Goal: Contribute content: Contribute content

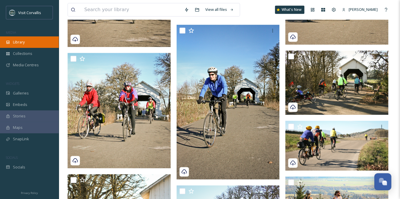
scroll to position [152, 0]
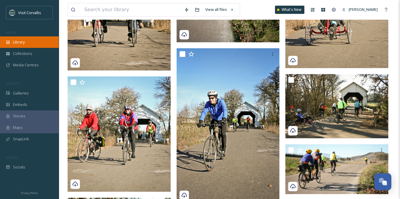
click at [24, 43] on span "Library" at bounding box center [19, 42] width 12 height 6
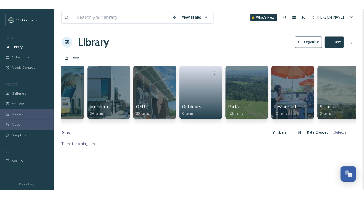
scroll to position [0, 905]
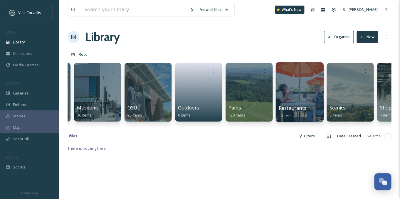
click at [293, 92] on div at bounding box center [299, 92] width 48 height 60
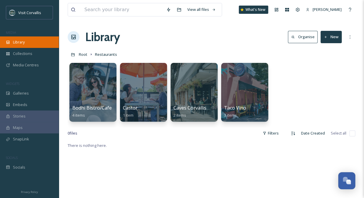
click at [34, 42] on div "Library" at bounding box center [29, 41] width 59 height 11
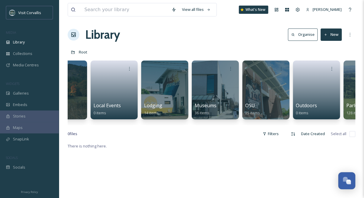
scroll to position [0, 790]
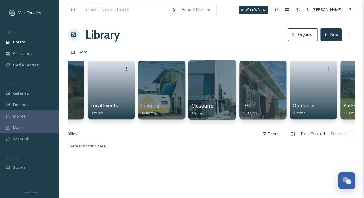
click at [220, 97] on div at bounding box center [212, 90] width 48 height 60
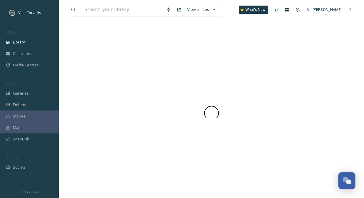
click at [220, 97] on div at bounding box center [211, 113] width 287 height 170
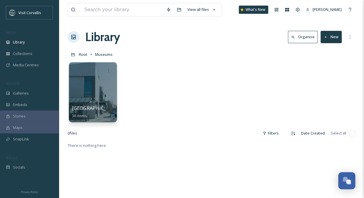
click at [106, 88] on div at bounding box center [93, 92] width 48 height 60
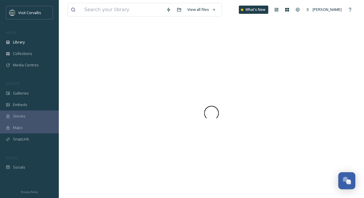
click at [106, 88] on div at bounding box center [211, 113] width 287 height 170
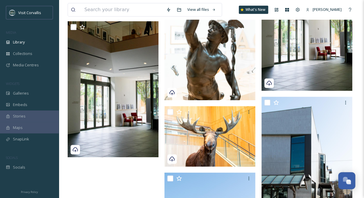
scroll to position [868, 0]
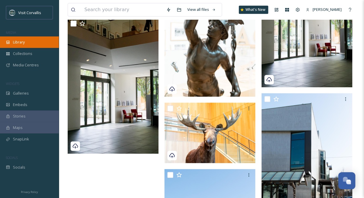
click at [26, 43] on div "Library" at bounding box center [29, 41] width 59 height 11
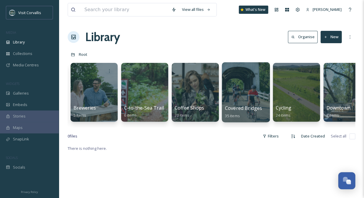
scroll to position [0, 208]
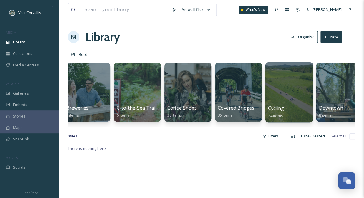
click at [280, 93] on div at bounding box center [289, 92] width 48 height 60
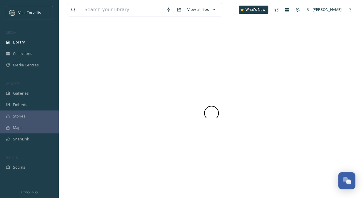
click at [280, 93] on div at bounding box center [211, 113] width 287 height 170
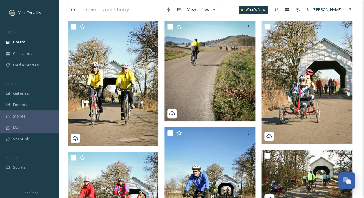
scroll to position [40, 0]
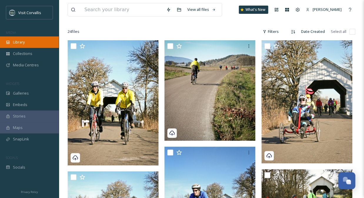
click at [19, 43] on span "Library" at bounding box center [19, 42] width 12 height 6
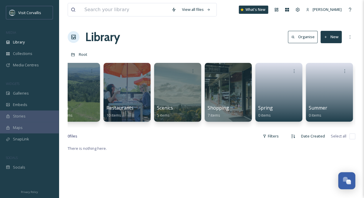
scroll to position [0, 1035]
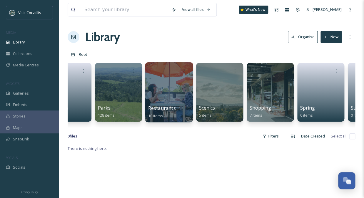
click at [163, 84] on div at bounding box center [169, 92] width 48 height 60
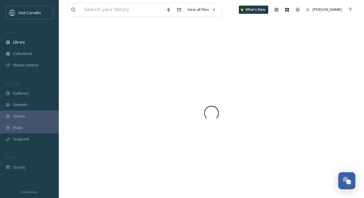
click at [163, 84] on div at bounding box center [211, 113] width 287 height 170
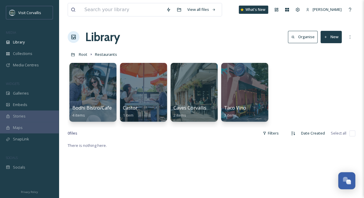
click at [327, 34] on button "New" at bounding box center [330, 37] width 21 height 12
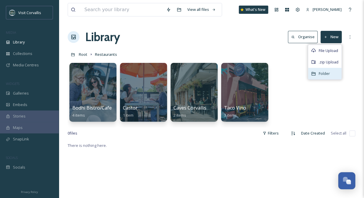
click at [319, 71] on span "Folder" at bounding box center [323, 74] width 11 height 6
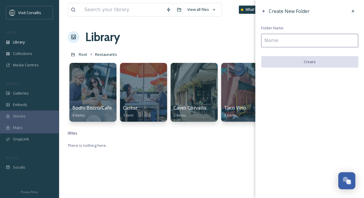
click at [305, 38] on input at bounding box center [309, 41] width 97 height 14
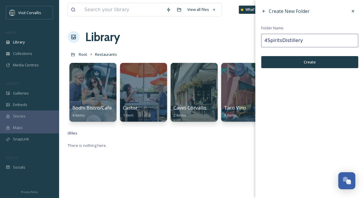
type input "4SpiritsDistillery"
click at [312, 63] on button "Create" at bounding box center [309, 62] width 97 height 12
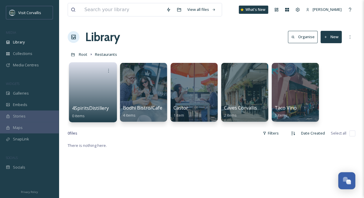
click at [99, 92] on link at bounding box center [93, 90] width 42 height 28
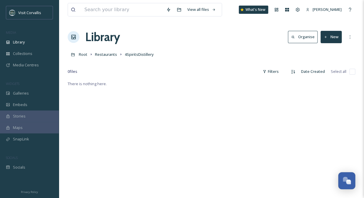
click at [334, 36] on button "New" at bounding box center [330, 37] width 21 height 12
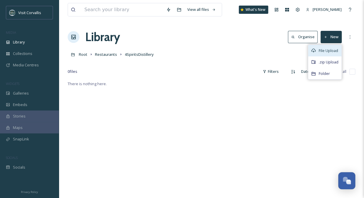
click at [327, 52] on span "File Upload" at bounding box center [327, 51] width 19 height 6
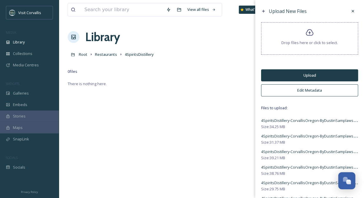
click at [303, 89] on button "Edit Metadata" at bounding box center [309, 90] width 97 height 12
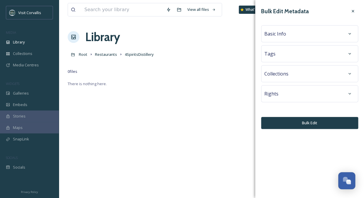
click at [288, 34] on div "Basic Info" at bounding box center [309, 33] width 90 height 11
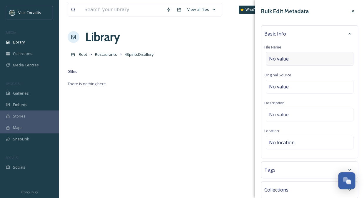
click at [282, 59] on span "No value." at bounding box center [279, 58] width 21 height 7
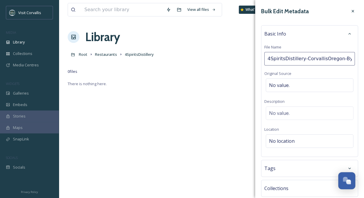
click at [304, 60] on input "4SpiritsDistillery-CorvallisOregon-ByDustinSamplawski" at bounding box center [309, 59] width 90 height 14
click at [270, 59] on input "4SpiritsDistillery CorvallisOregon-ByDustinSamplawski" at bounding box center [309, 59] width 90 height 14
click at [325, 59] on input "4 Spirits Distillery CorvallisOregon-ByDustinSamplawski" at bounding box center [309, 59] width 90 height 14
click at [327, 59] on input "4 Spirits Distillery Corvallis [US_STATE] DustinSamplawski" at bounding box center [309, 59] width 90 height 14
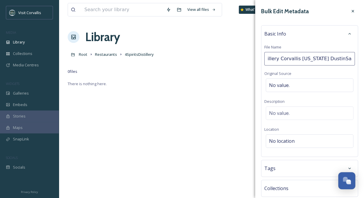
type input "4 Spirits Distillery Corvallis [US_STATE] [PERSON_NAME]"
drag, startPoint x: 353, startPoint y: 59, endPoint x: 290, endPoint y: 54, distance: 62.4
click at [290, 54] on input "4 Spirits Distillery Corvallis [US_STATE] [PERSON_NAME]" at bounding box center [309, 59] width 90 height 14
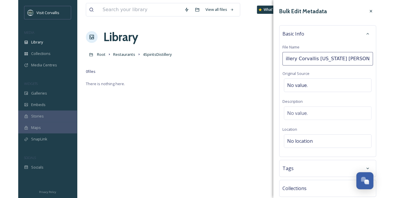
scroll to position [0, 31]
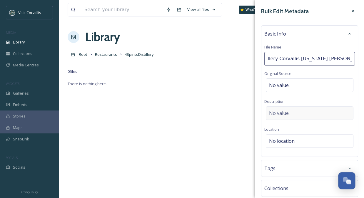
click at [282, 116] on div "No value." at bounding box center [309, 113] width 88 height 14
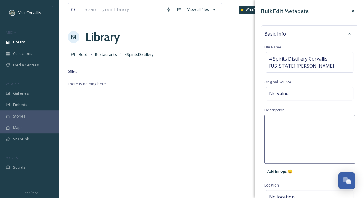
click at [285, 127] on textarea at bounding box center [309, 139] width 90 height 49
type textarea "P"
paste textarea "[PERSON_NAME]"
click at [269, 122] on textarea "[PERSON_NAME]" at bounding box center [309, 139] width 90 height 49
click at [269, 122] on textarea "Photos by: [PERSON_NAME]" at bounding box center [309, 139] width 90 height 49
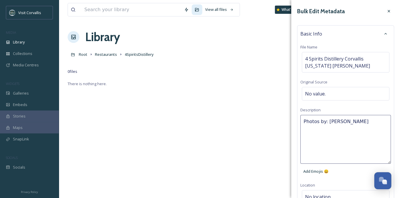
paste textarea "[PERSON_NAME] Officer established 4 Spirits Distillery in [DATE] with a mission…"
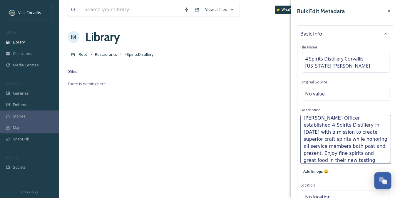
scroll to position [0, 0]
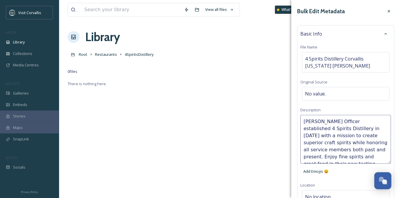
click at [304, 121] on textarea "[PERSON_NAME] Officer established 4 Spirits Distillery in [DATE] with a mission…" at bounding box center [345, 139] width 90 height 49
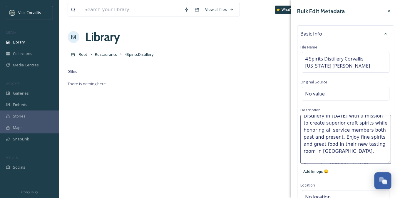
scroll to position [21, 0]
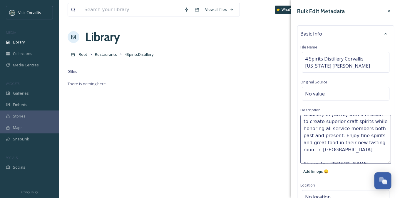
drag, startPoint x: 375, startPoint y: 135, endPoint x: 389, endPoint y: 135, distance: 13.8
click at [389, 135] on textarea "Local Veteran, [PERSON_NAME] Officer established 4 Spirits Distillery in [DATE]…" at bounding box center [345, 139] width 90 height 49
type textarea "Local Veteran, [PERSON_NAME] Officer established 4 Spirits Distillery in [DATE]…"
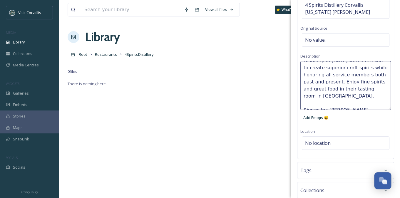
scroll to position [57, 0]
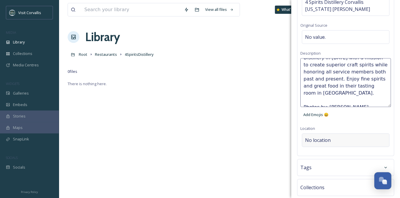
click at [333, 137] on div "Basic Info File Name 4 Spirits Distillery Corvallis [US_STATE] [PERSON_NAME] Or…" at bounding box center [345, 62] width 97 height 187
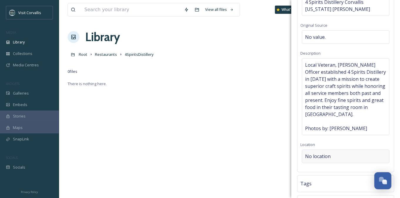
click at [312, 158] on span "No location" at bounding box center [318, 156] width 26 height 7
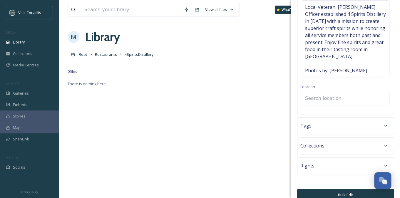
scroll to position [123, 0]
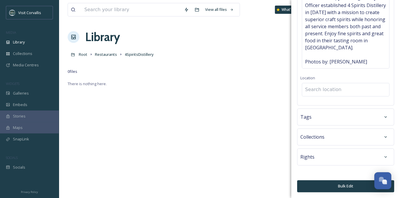
click at [318, 91] on input at bounding box center [345, 89] width 87 height 13
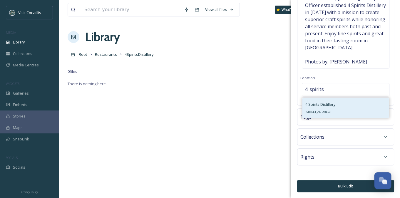
type input "4 spirits"
click at [316, 110] on div "4 Spirits Distillery [STREET_ADDRESS]" at bounding box center [320, 108] width 30 height 14
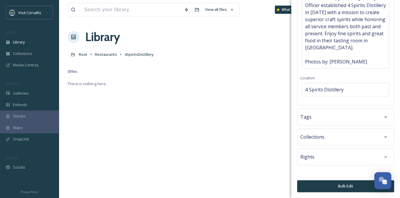
click at [327, 121] on div "Tags" at bounding box center [345, 117] width 90 height 11
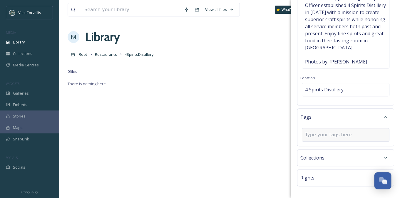
click at [313, 136] on input at bounding box center [334, 134] width 59 height 7
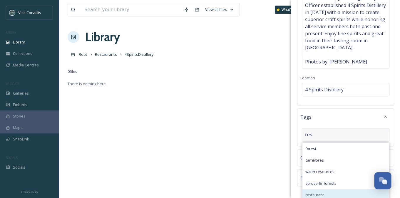
type input "res"
click at [312, 192] on span "restaurant" at bounding box center [314, 195] width 19 height 6
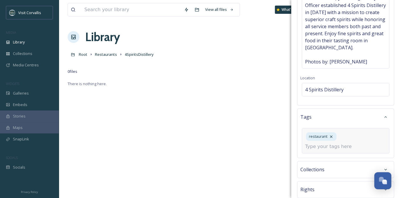
click at [324, 148] on input at bounding box center [334, 146] width 59 height 7
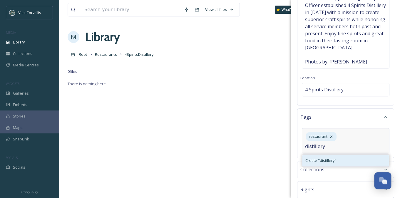
type input "distillery"
click at [328, 160] on span "Create " distillery "" at bounding box center [320, 161] width 31 height 6
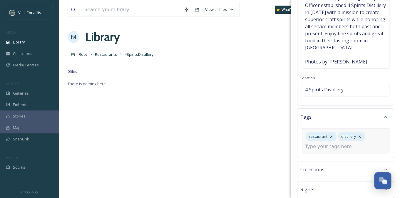
click at [348, 149] on input at bounding box center [334, 146] width 59 height 7
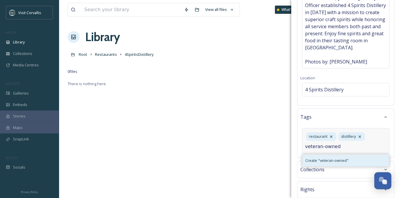
type input "veteran-owned"
click at [346, 158] on div "Create " veteran-owned "" at bounding box center [345, 160] width 86 height 11
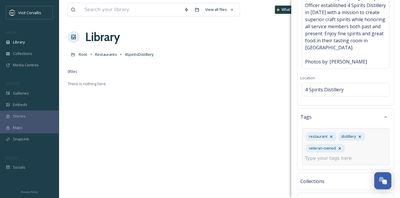
click at [335, 159] on input at bounding box center [334, 158] width 59 height 7
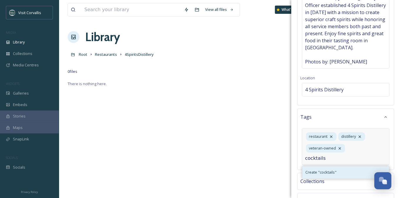
type input "cocktails"
click at [332, 172] on span "Create " cocktails "" at bounding box center [320, 172] width 31 height 6
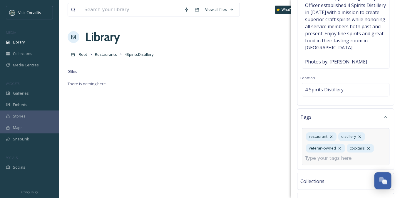
click at [346, 160] on input at bounding box center [334, 158] width 59 height 7
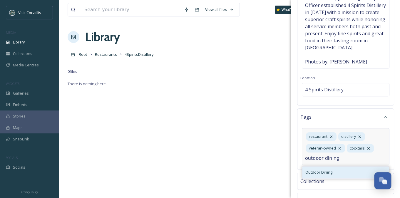
type input "outdoor dining"
click at [344, 171] on div "Outdoor Dining" at bounding box center [345, 172] width 86 height 11
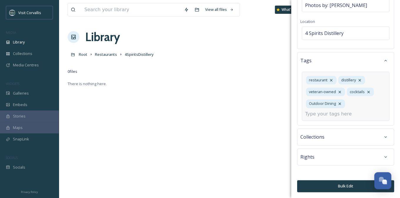
scroll to position [2, 0]
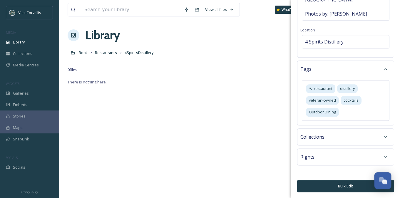
click at [348, 186] on button "Bulk Edit" at bounding box center [345, 186] width 97 height 12
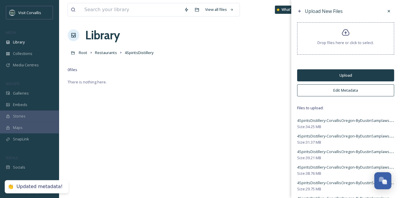
click at [332, 74] on button "Upload" at bounding box center [345, 75] width 97 height 12
